Goal: Navigation & Orientation: Find specific page/section

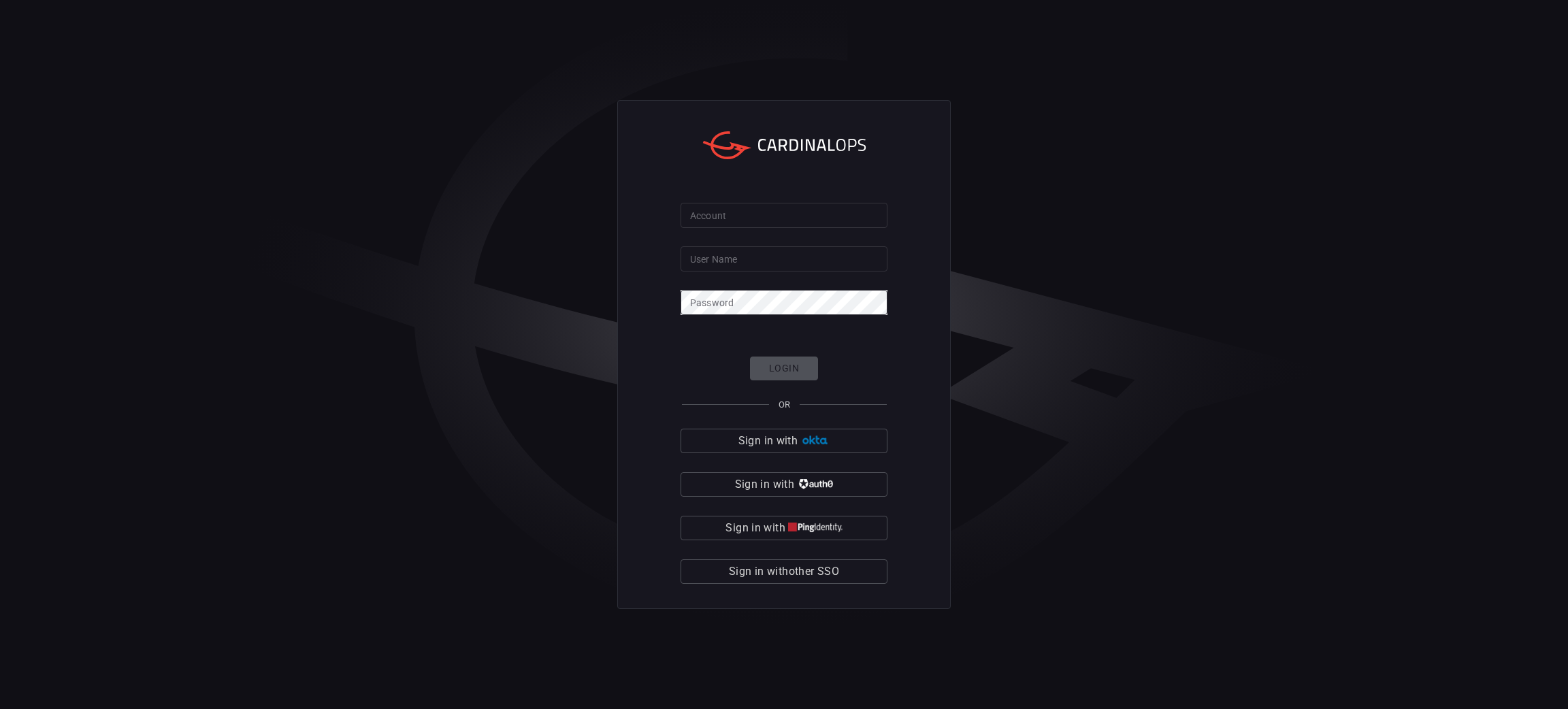
type input "adammunger"
click at [734, 214] on input "Account" at bounding box center [784, 214] width 206 height 25
type input "bayview"
click at [800, 571] on span "Sign in with other SSO" at bounding box center [784, 571] width 111 height 19
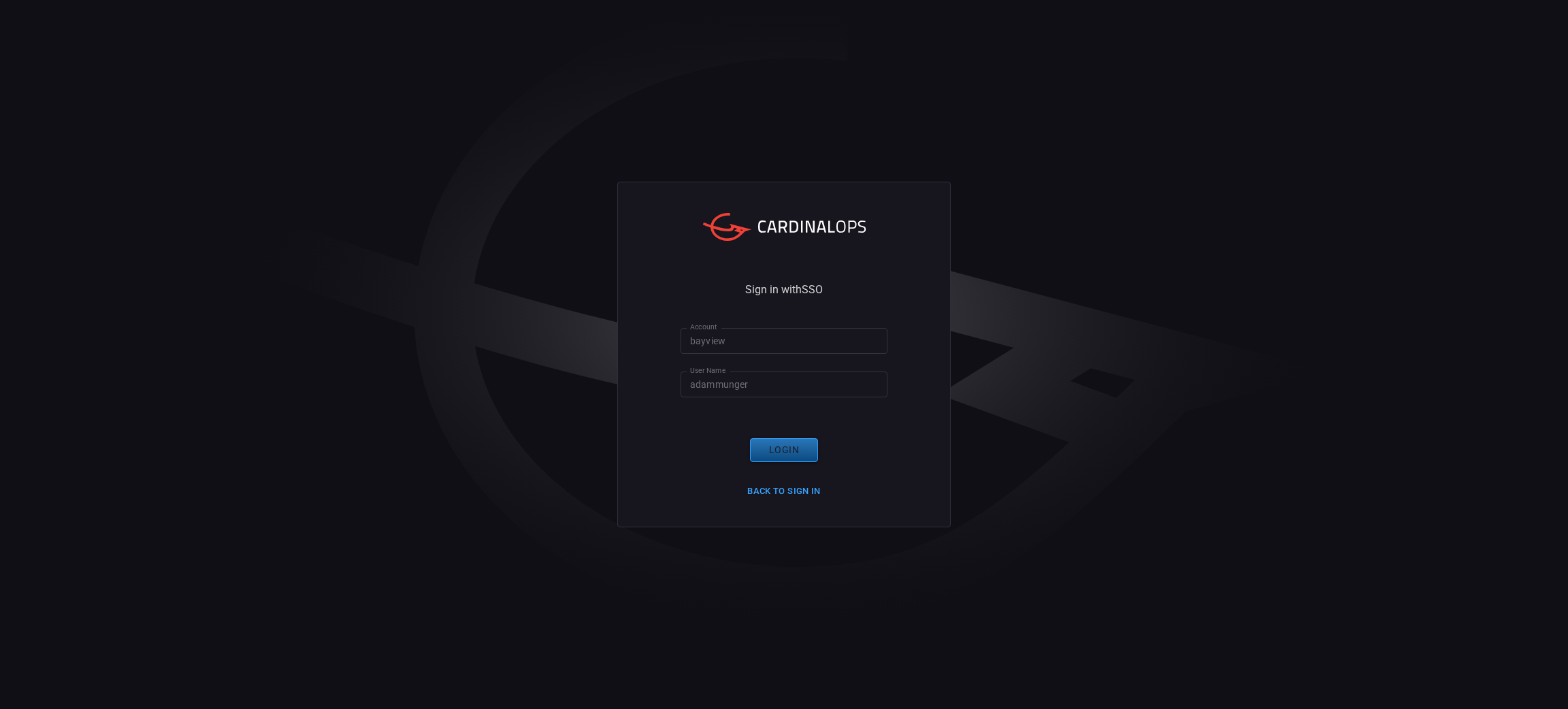
click at [779, 451] on button "Login" at bounding box center [784, 449] width 68 height 24
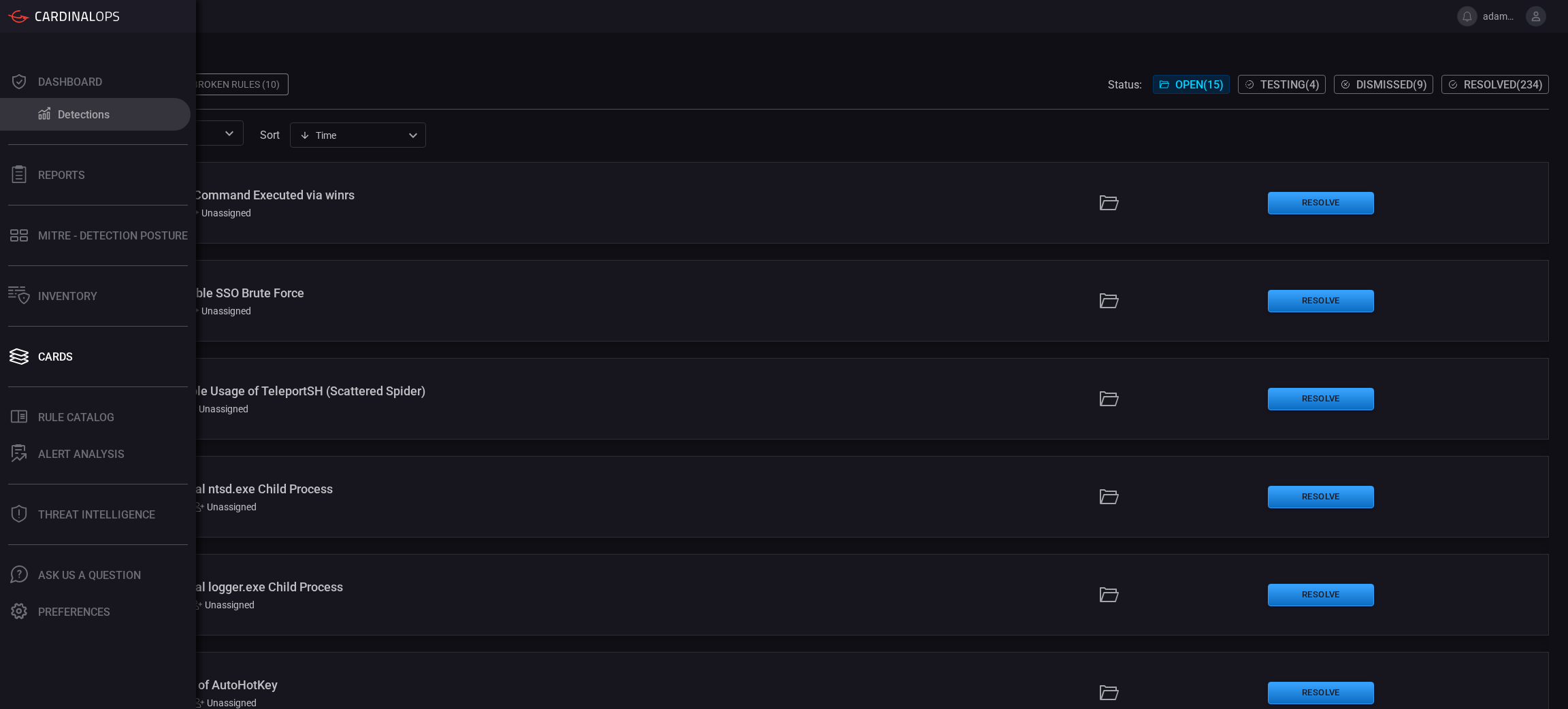
click at [75, 117] on div "Detections" at bounding box center [84, 114] width 51 height 13
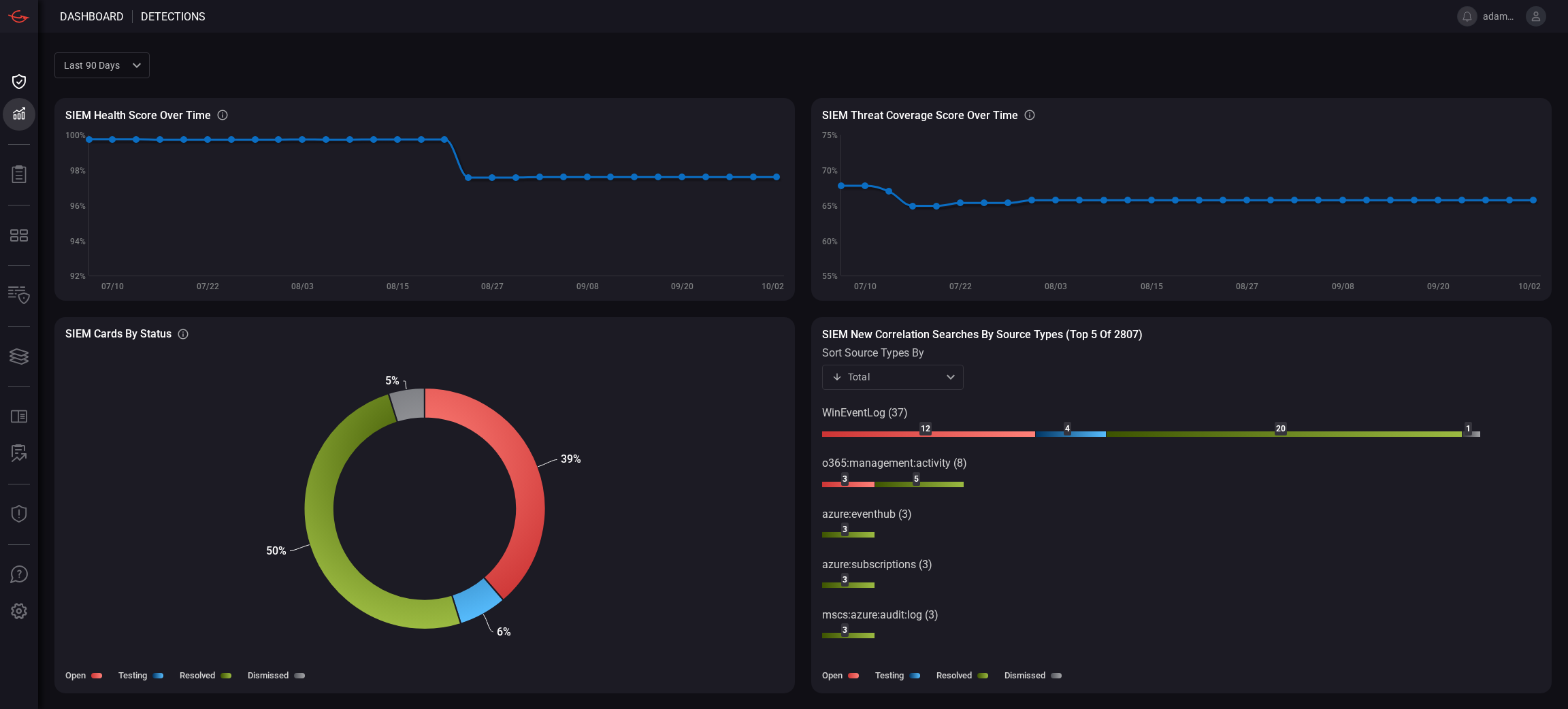
click at [938, 372] on div "Total total ​" at bounding box center [892, 376] width 141 height 25
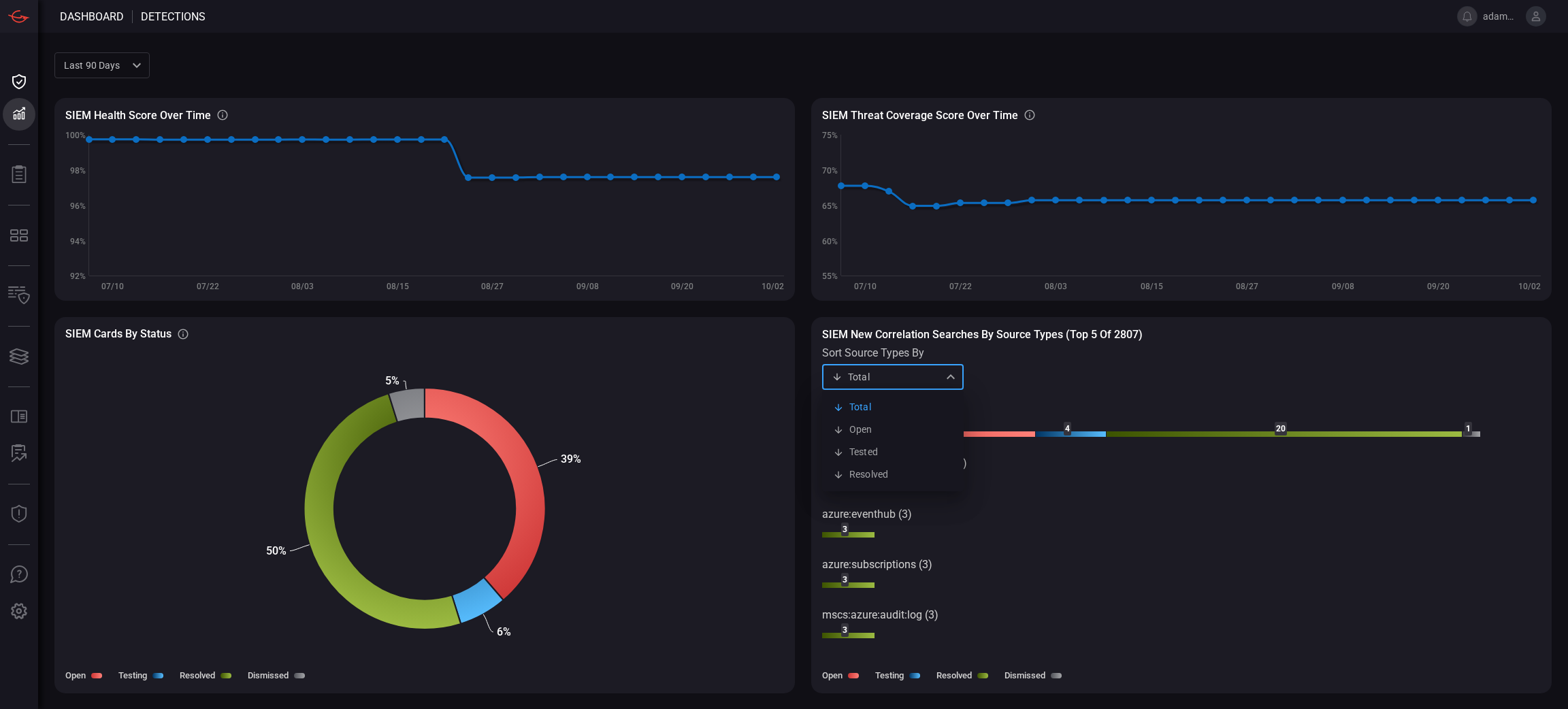
click at [1027, 376] on div at bounding box center [784, 354] width 1568 height 709
click at [929, 370] on div "Total total Total Open Tested Resolved ​" at bounding box center [892, 376] width 141 height 25
click at [1088, 370] on div at bounding box center [784, 354] width 1568 height 709
